Goal: Find specific page/section: Find specific page/section

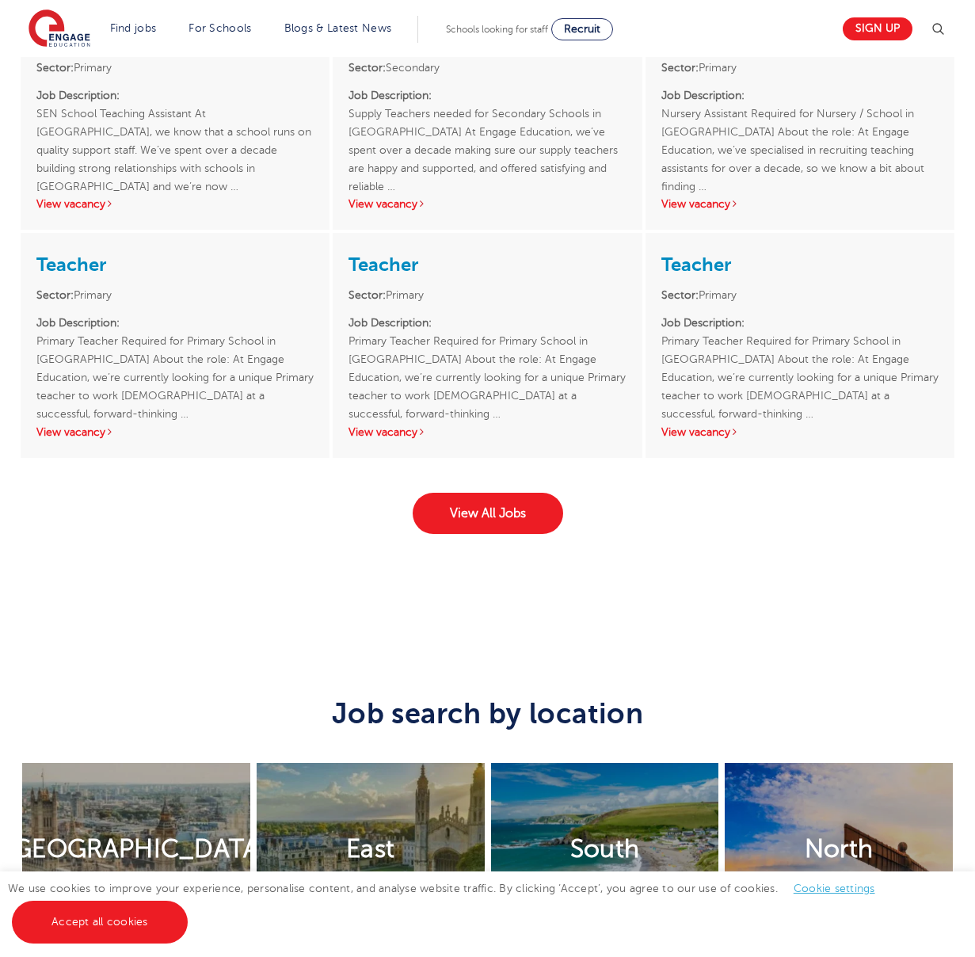
scroll to position [1940, 0]
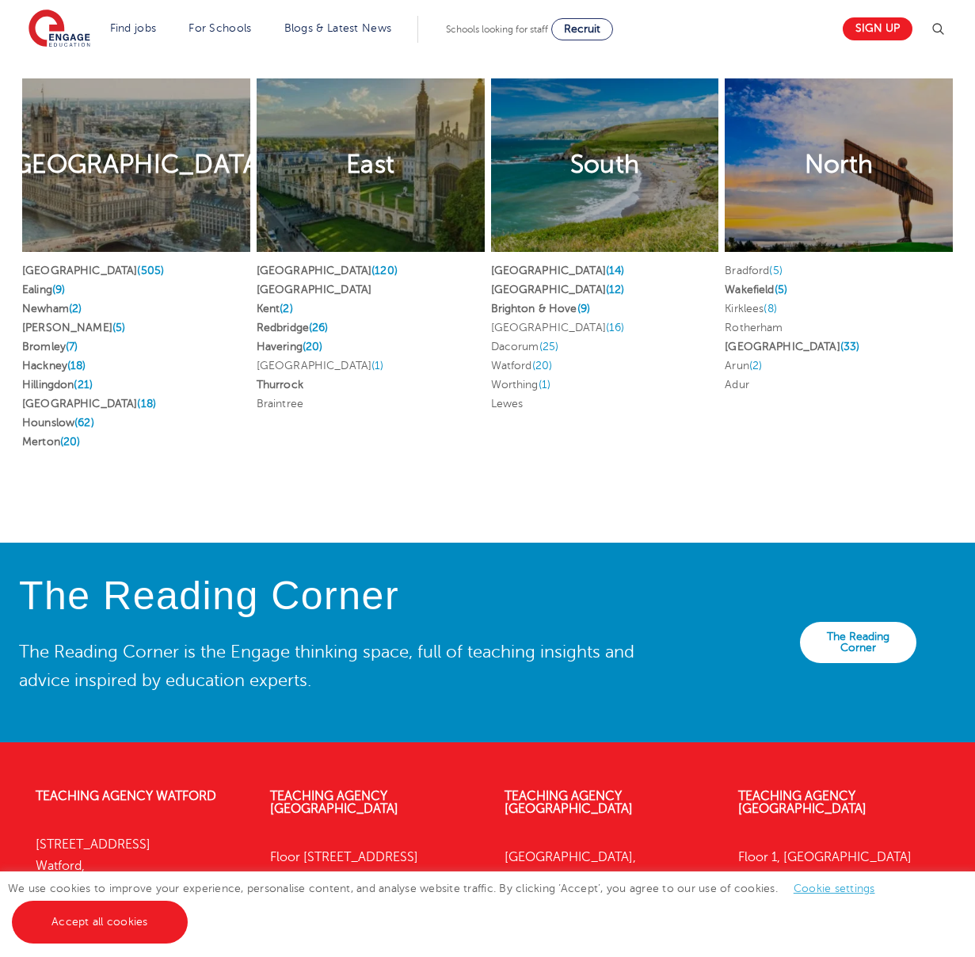
scroll to position [3190, 0]
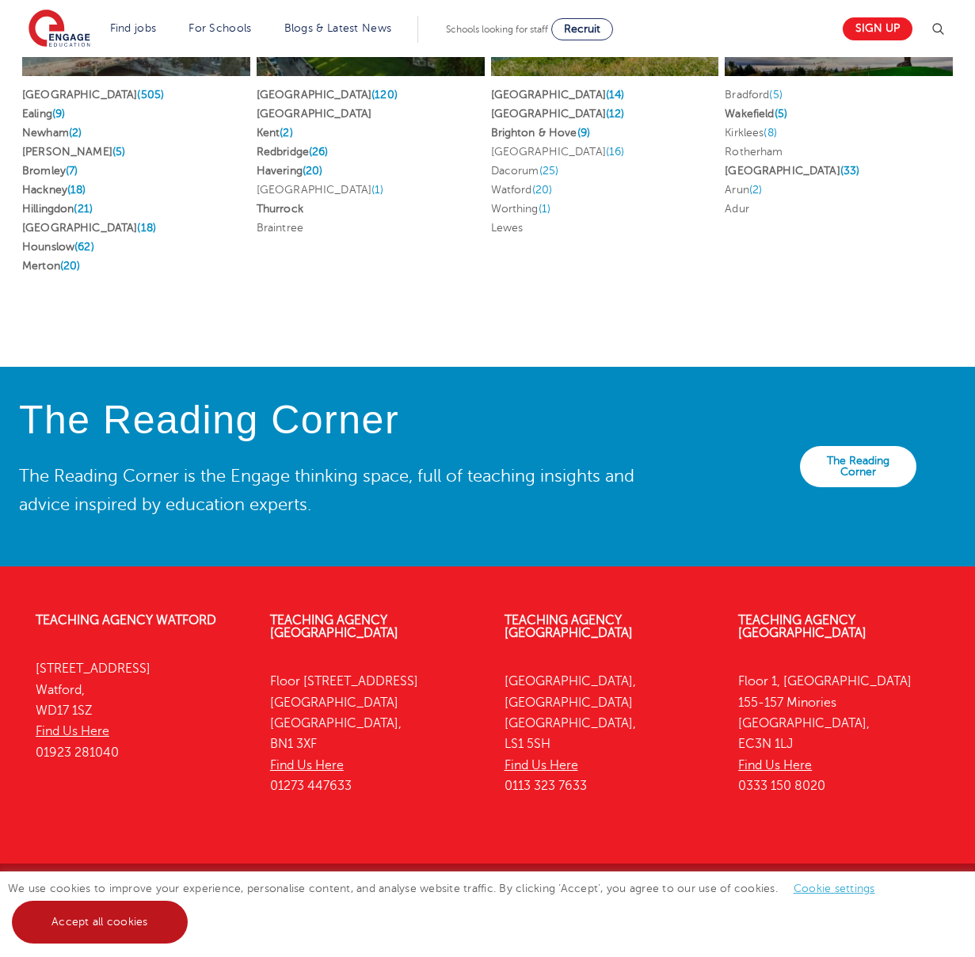
click at [93, 920] on link "Accept all cookies" at bounding box center [100, 922] width 176 height 43
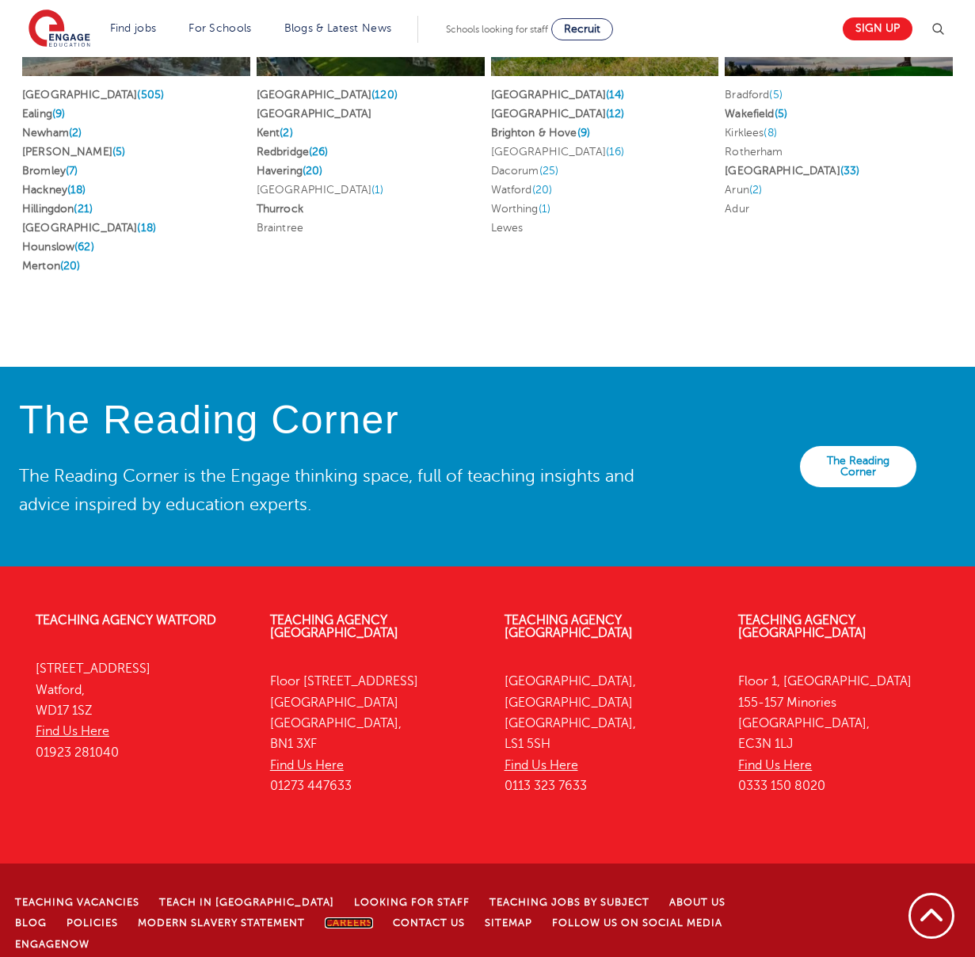
click at [325, 917] on link "Careers" at bounding box center [349, 922] width 48 height 11
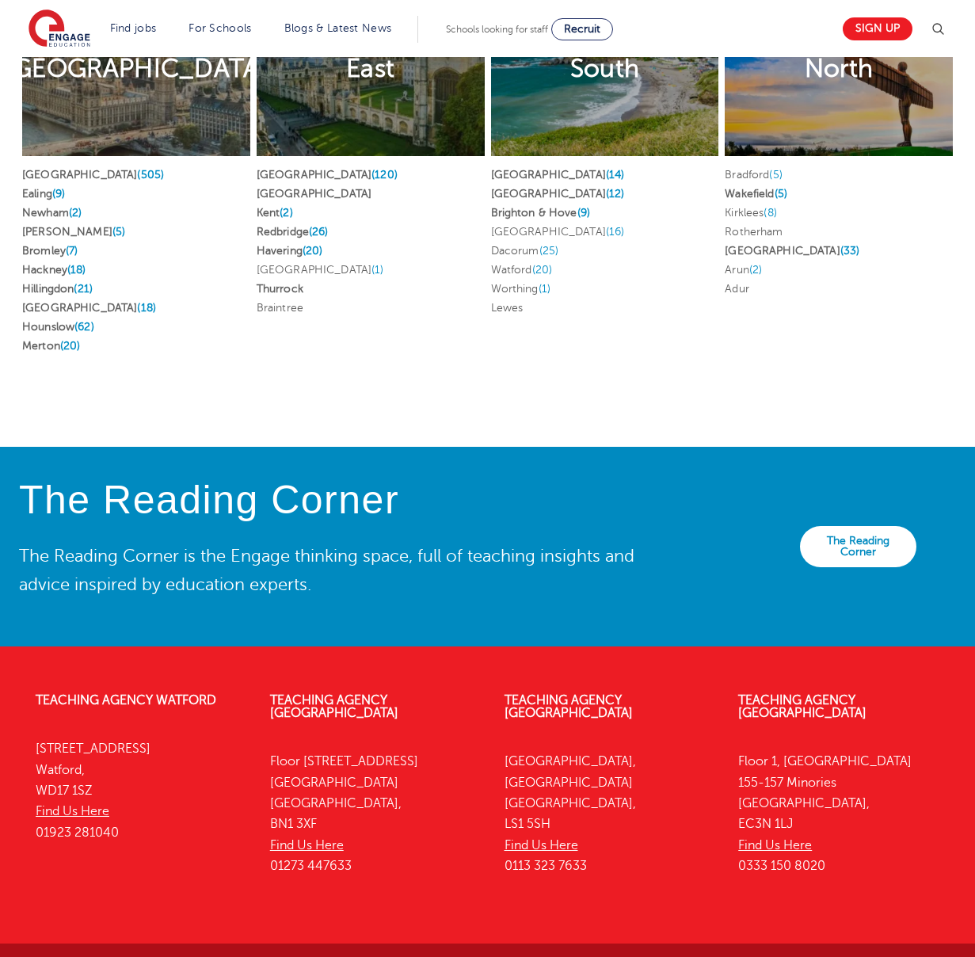
scroll to position [3082, 0]
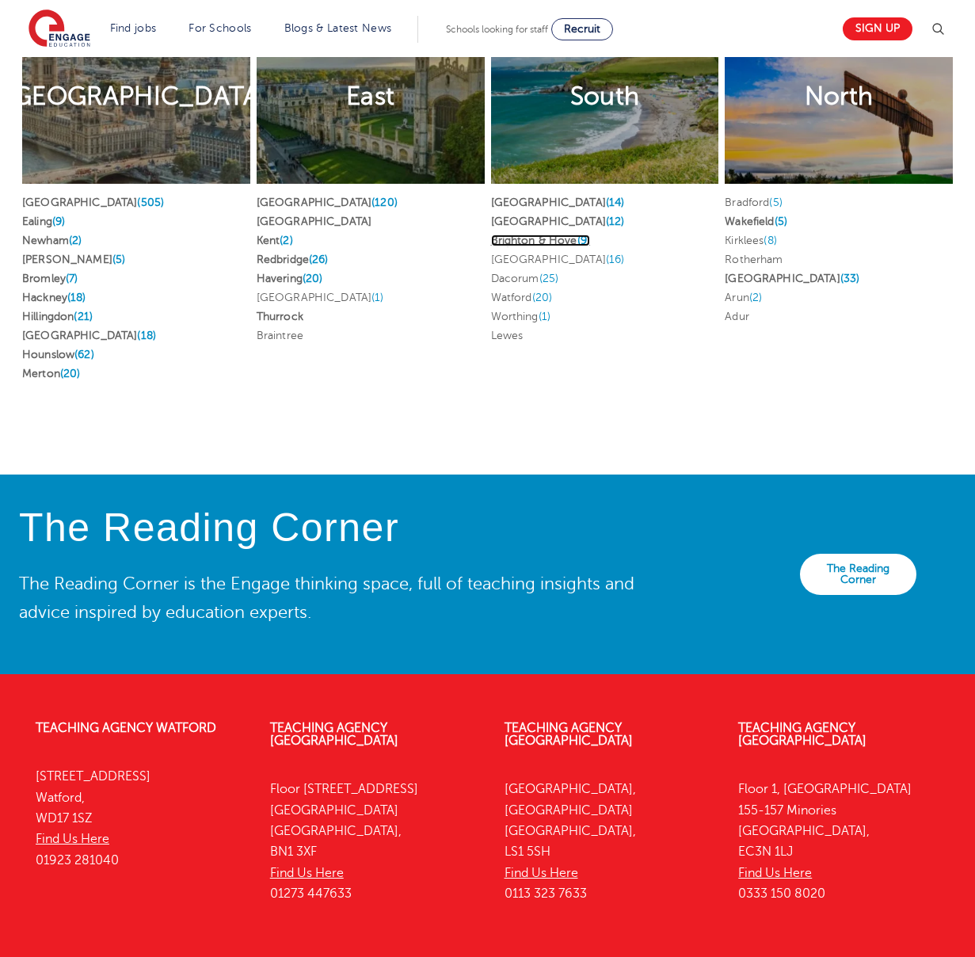
click at [532, 235] on link "Brighton & Hove (9)" at bounding box center [541, 241] width 100 height 12
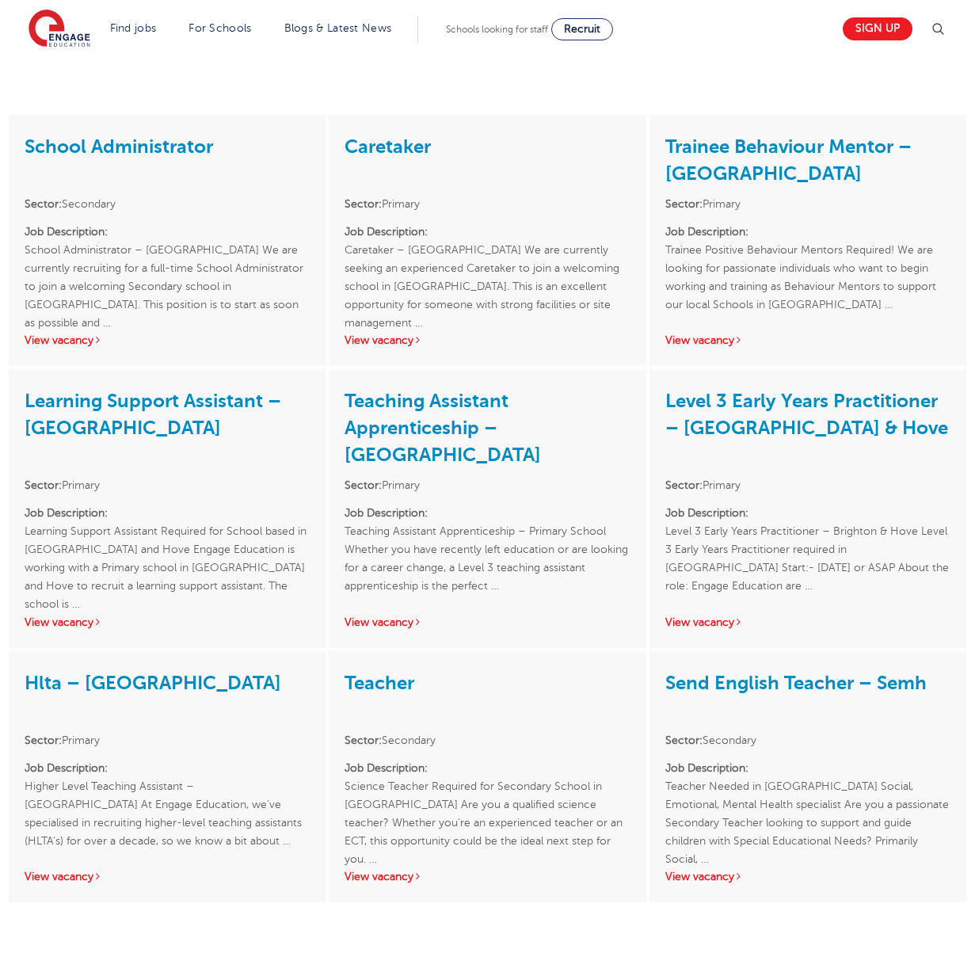
scroll to position [1349, 0]
